Goal: Information Seeking & Learning: Learn about a topic

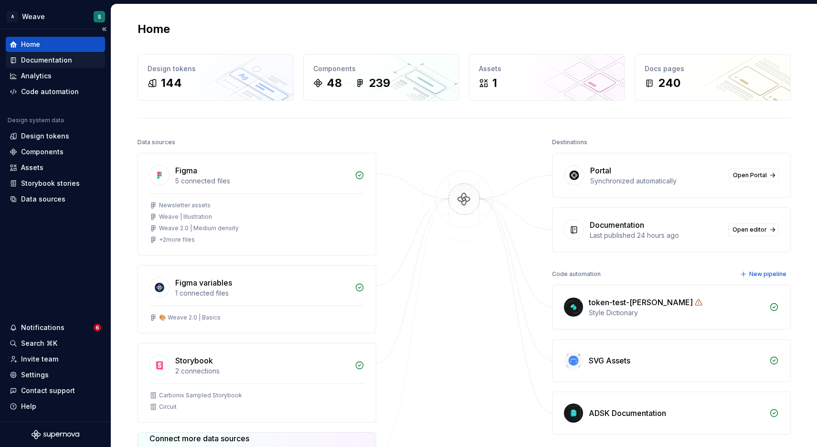
click at [45, 59] on div "Documentation" at bounding box center [46, 60] width 51 height 10
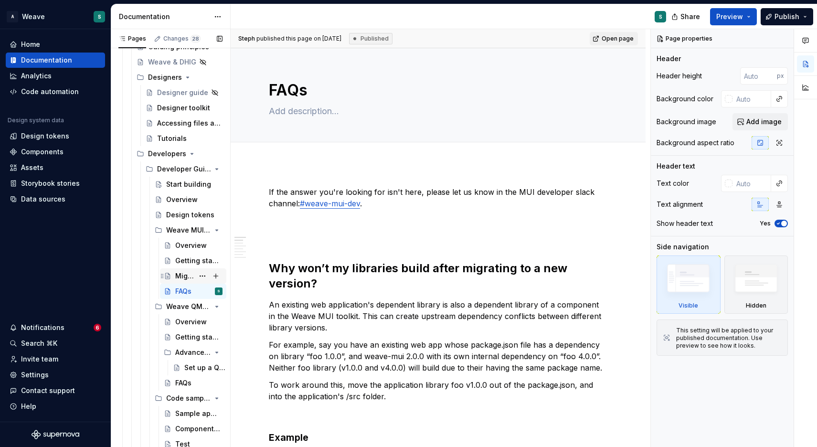
scroll to position [281, 0]
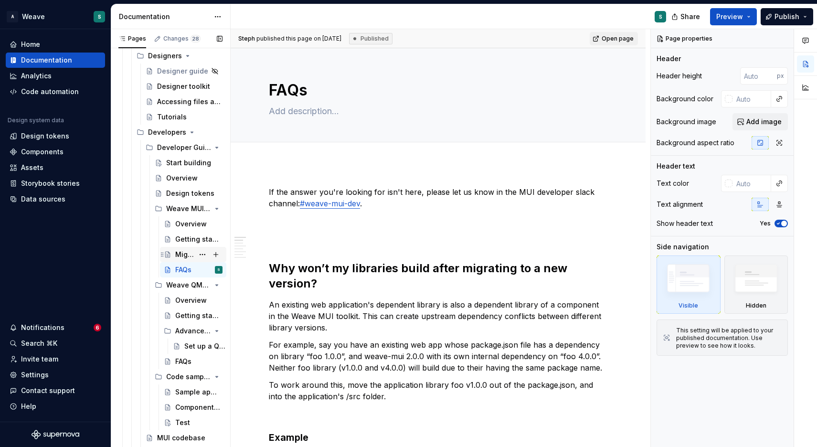
click at [189, 256] on div "Migrating from HIG 1.0" at bounding box center [184, 255] width 19 height 10
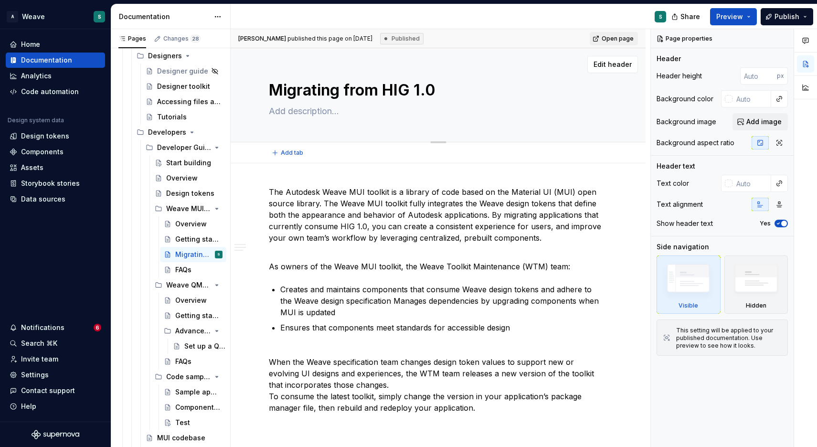
click at [390, 93] on textarea "Migrating from HIG 1.0" at bounding box center [436, 90] width 338 height 23
click at [291, 205] on p "The Autodesk Weave MUI toolkit is a library of code based on the Material UI (M…" at bounding box center [438, 220] width 338 height 69
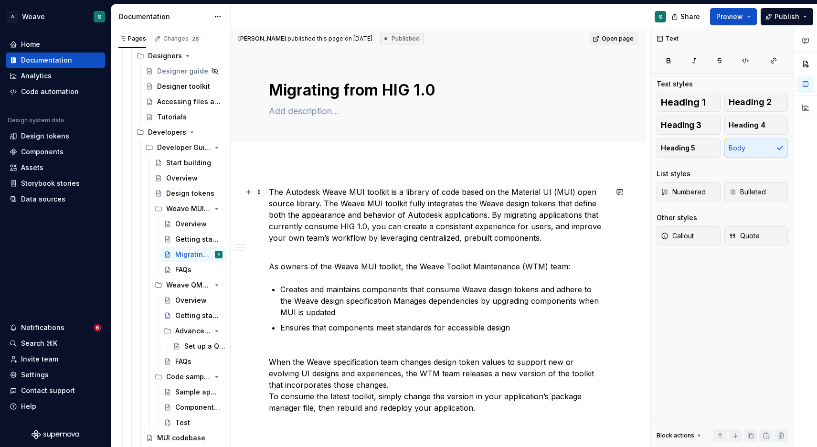
click at [286, 196] on p "The Autodesk Weave MUI toolkit is a library of code based on the Material UI (M…" at bounding box center [438, 220] width 338 height 69
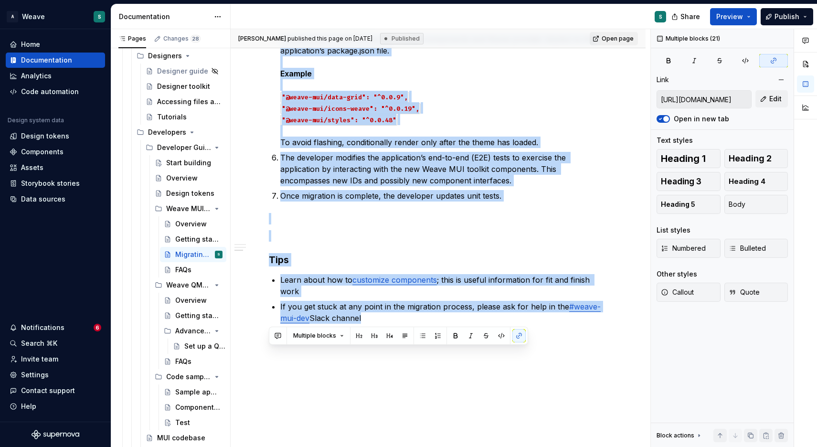
scroll to position [978, 0]
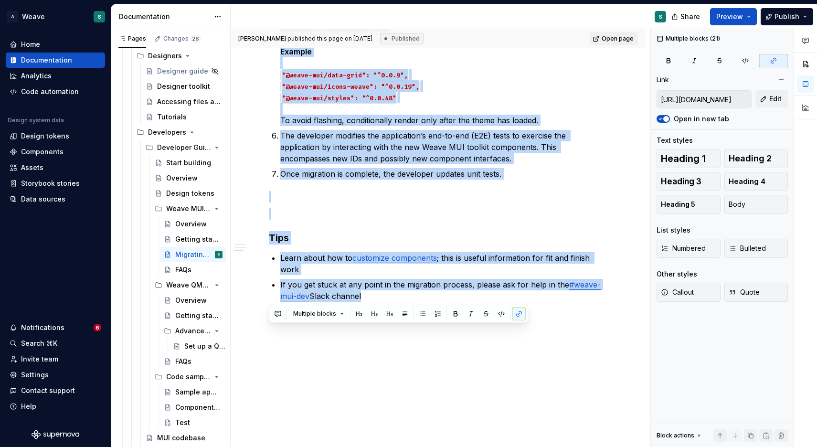
drag, startPoint x: 270, startPoint y: 190, endPoint x: 393, endPoint y: 432, distance: 271.7
copy div "Lor Ipsumdol Sitam CON adipisc el s doeiusm te inci utlab et dol Magnaali EN (A…"
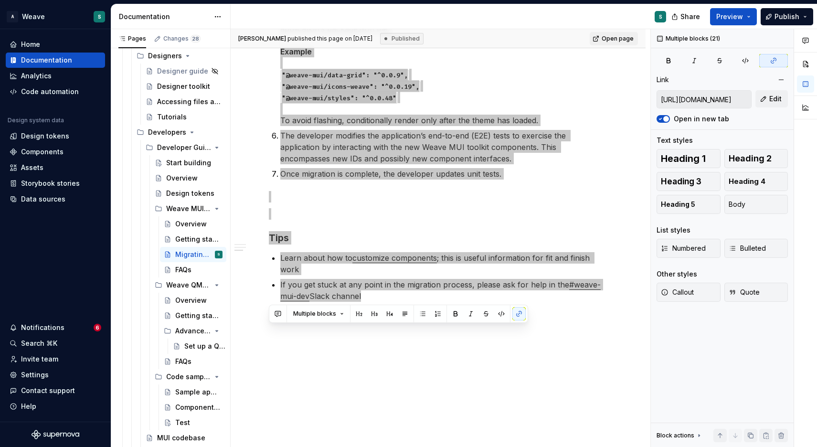
type textarea "*"
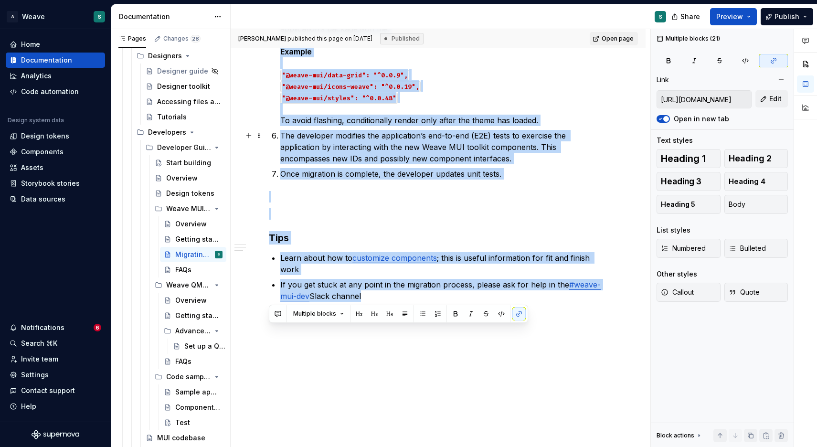
click at [290, 150] on p "The developer modifies the application’s end-to-end (E2E) tests to exercise the…" at bounding box center [443, 147] width 327 height 34
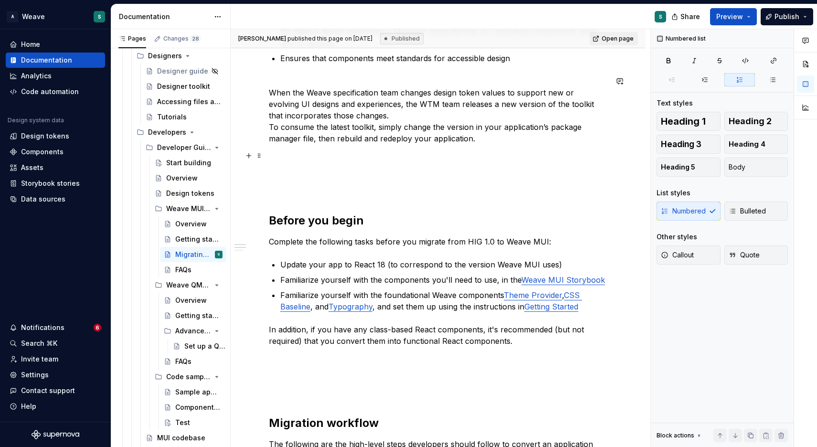
scroll to position [278, 0]
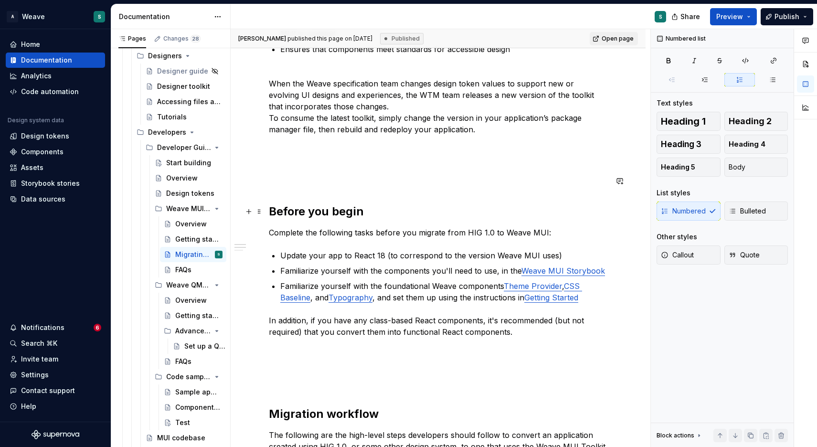
click at [321, 205] on h2 "Before you begin" at bounding box center [438, 211] width 338 height 15
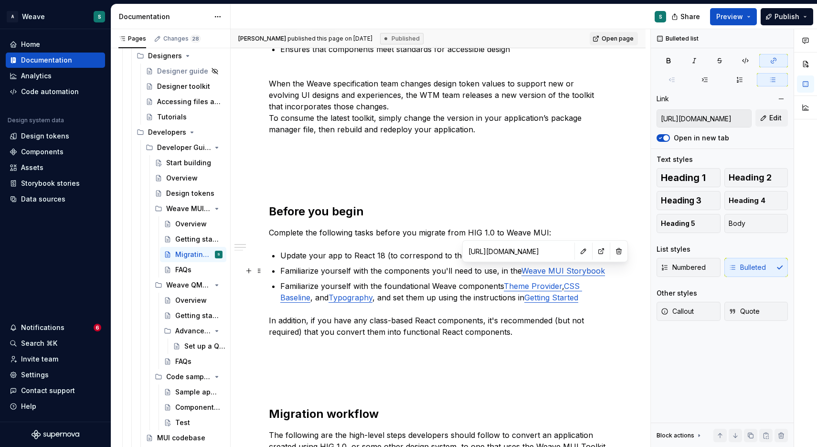
click at [544, 274] on link "Weave MUI Storybook" at bounding box center [563, 271] width 84 height 10
click at [537, 267] on link "Weave MUI Storybook" at bounding box center [563, 271] width 84 height 10
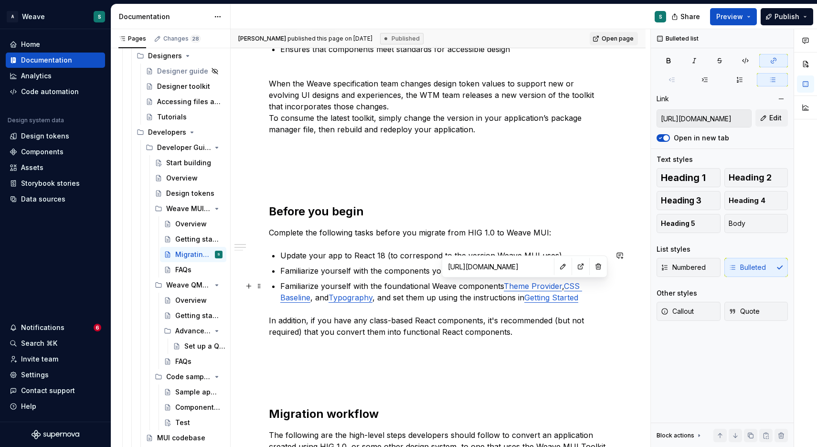
click at [522, 285] on link "Theme Provider" at bounding box center [533, 286] width 58 height 10
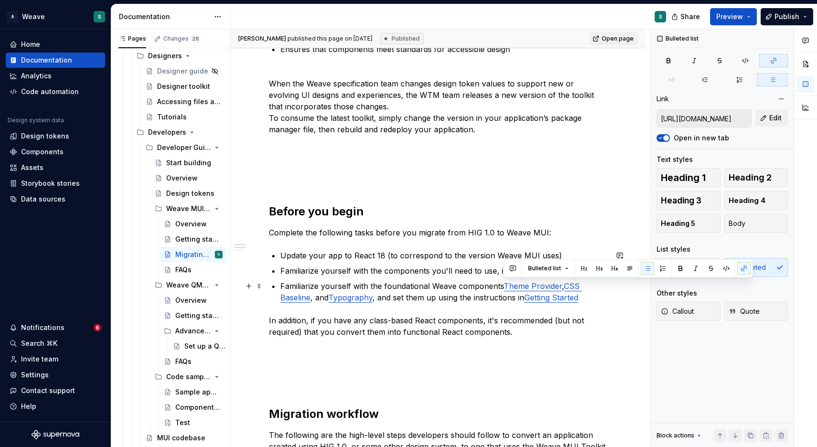
click at [283, 297] on link "CSS Baseline" at bounding box center [431, 291] width 302 height 21
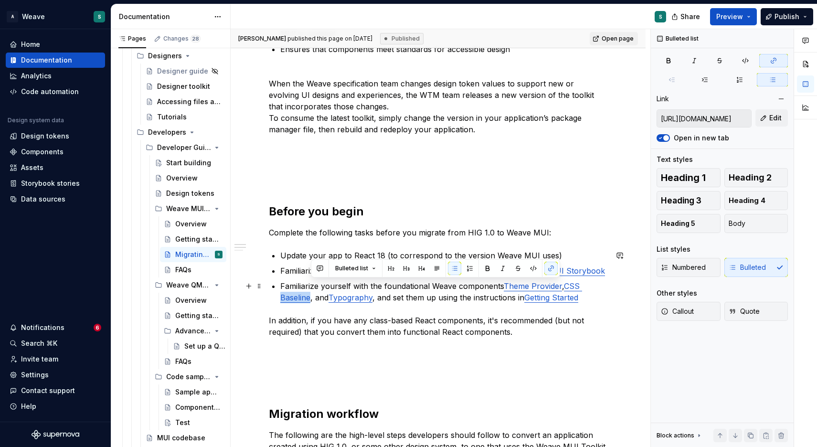
type input "[URL][DOMAIN_NAME]"
click at [348, 297] on link "Typography" at bounding box center [350, 298] width 44 height 10
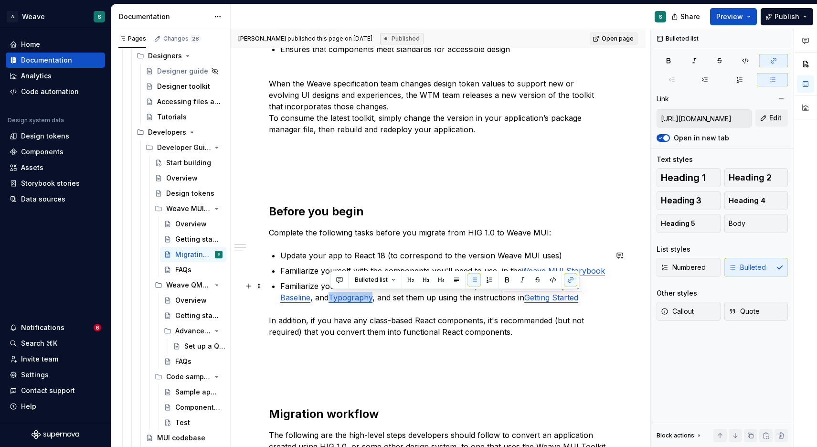
click at [542, 299] on link "Getting Started" at bounding box center [551, 298] width 54 height 10
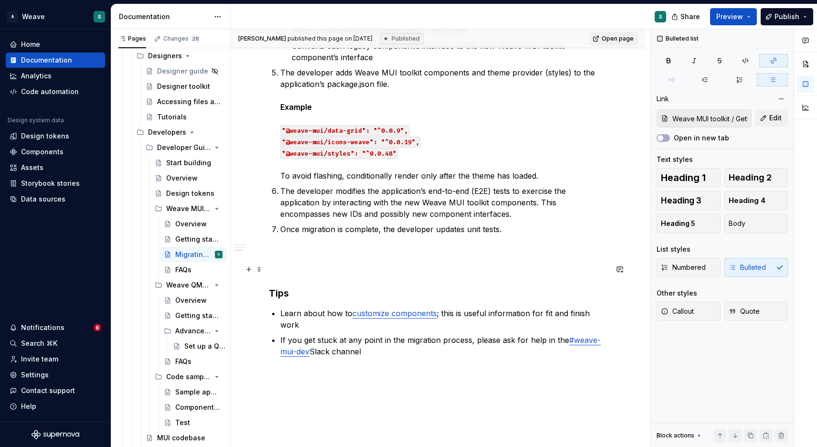
scroll to position [949, 0]
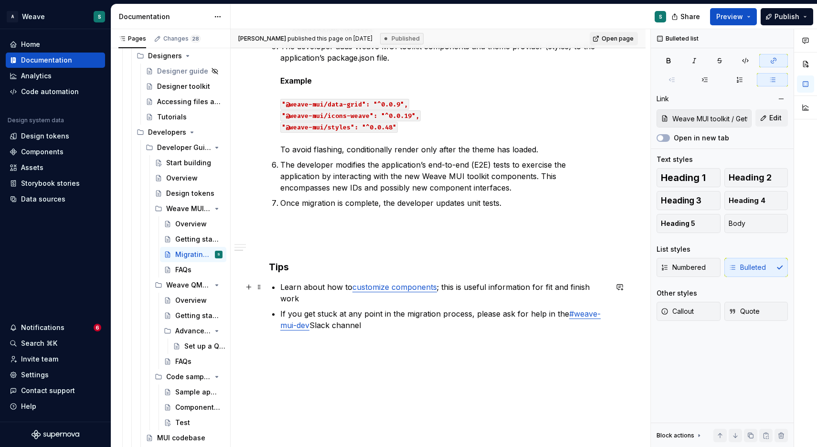
click at [387, 285] on link "customize components" at bounding box center [394, 287] width 84 height 10
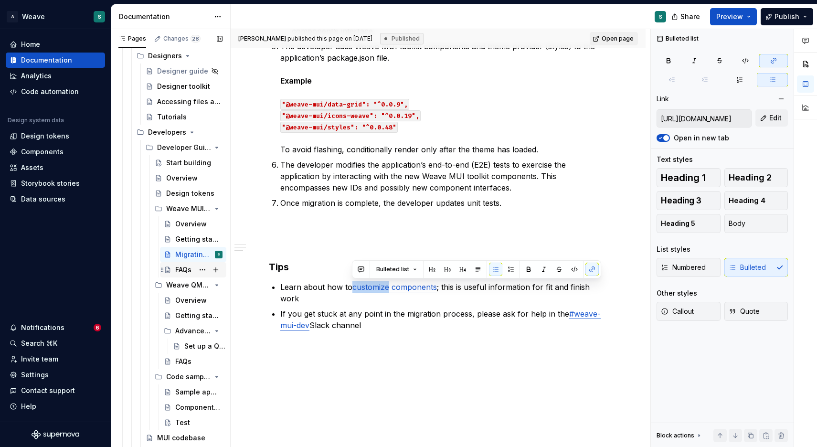
click at [185, 269] on div "FAQs" at bounding box center [183, 270] width 16 height 10
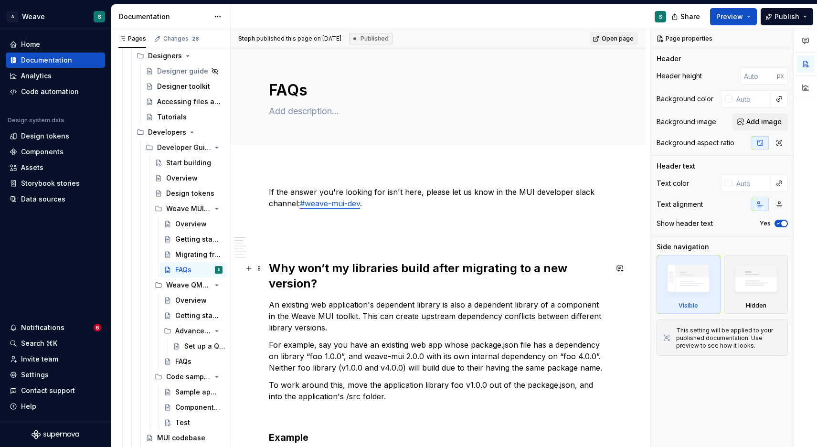
type textarea "*"
